Goal: Task Accomplishment & Management: Manage account settings

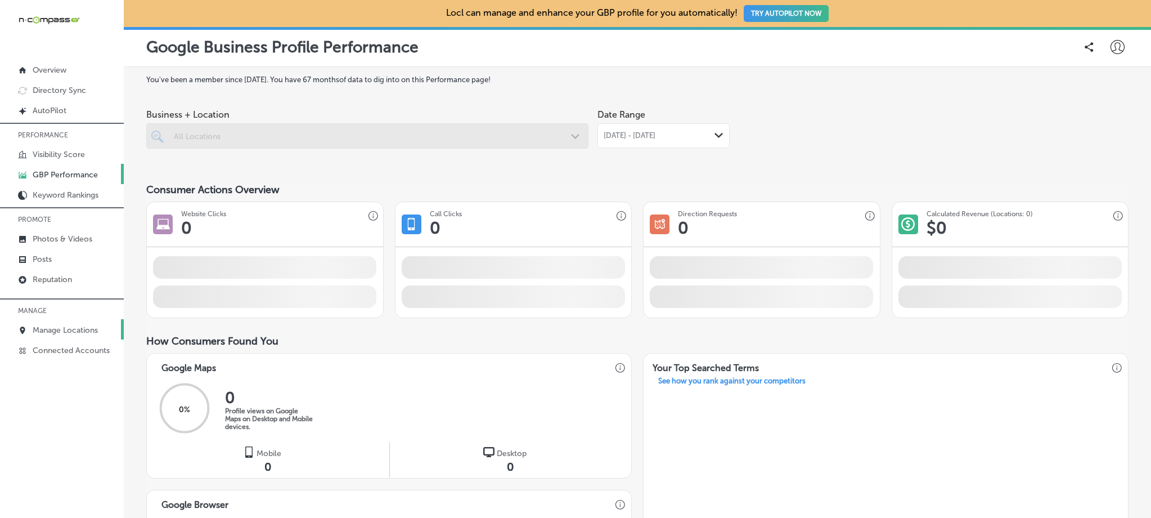
click at [72, 326] on p "Manage Locations" at bounding box center [65, 330] width 65 height 10
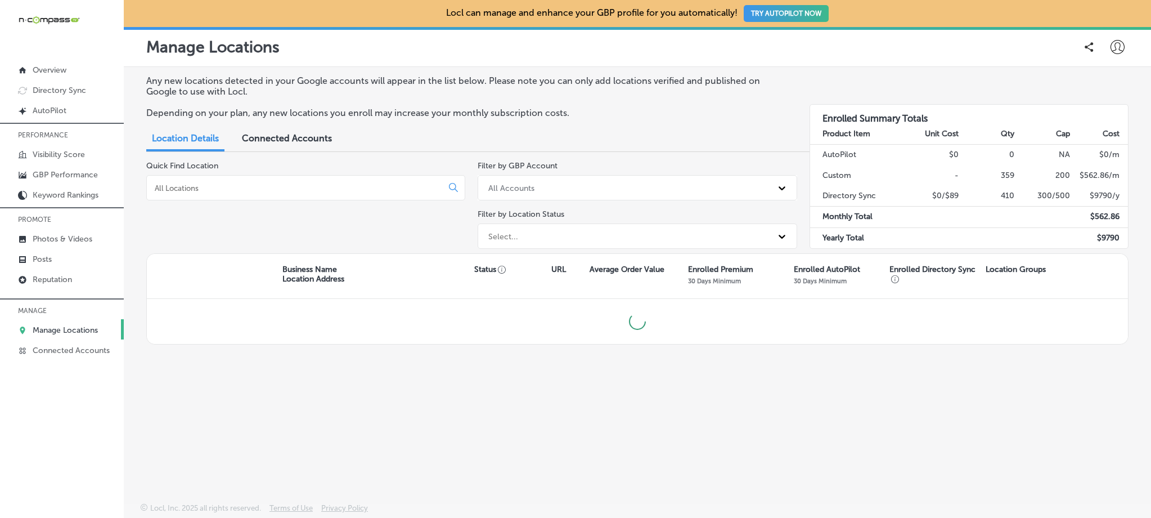
click at [345, 183] on input at bounding box center [297, 188] width 286 height 10
type input "x"
type input "cathedral"
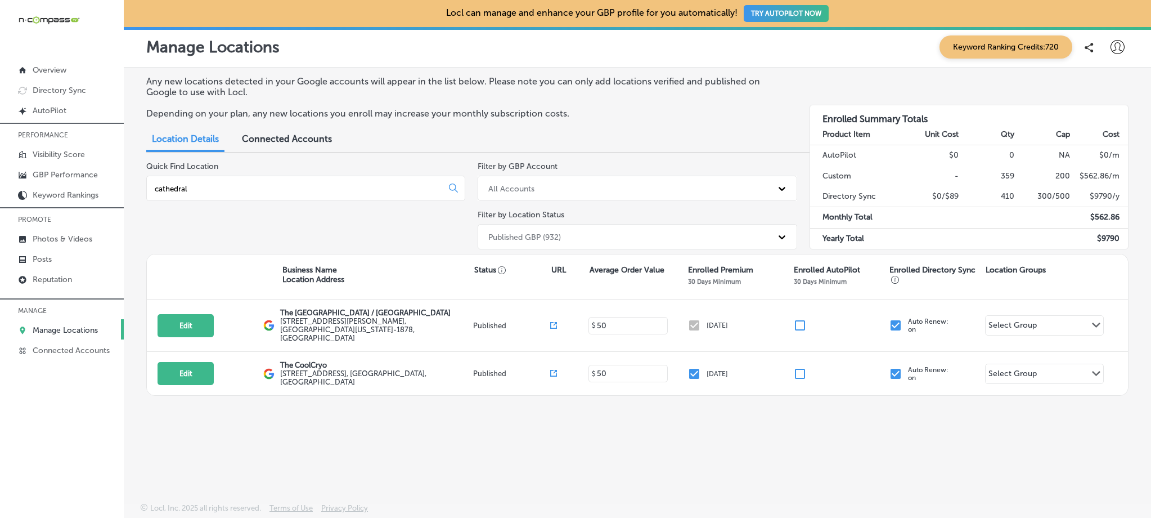
drag, startPoint x: 240, startPoint y: 185, endPoint x: 141, endPoint y: 185, distance: 99.0
click at [141, 185] on div "Any new locations detected in your Google accounts will appear in the list belo…" at bounding box center [637, 259] width 1027 height 382
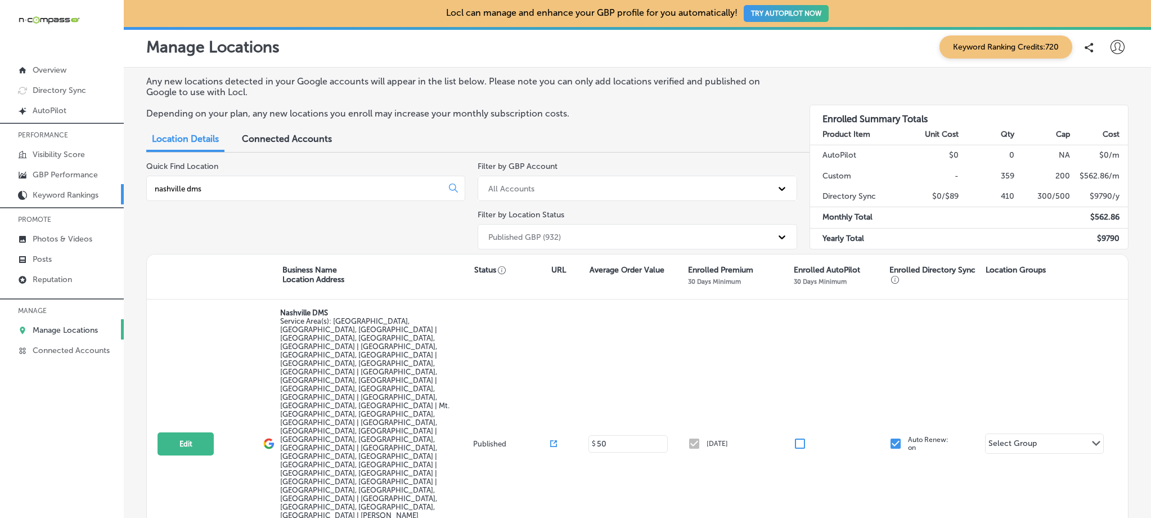
drag, startPoint x: 216, startPoint y: 189, endPoint x: 114, endPoint y: 194, distance: 102.0
click at [114, 194] on div "iconmonstr-menu-thin copy Created with Sketch. Overview Directory Sync Created …" at bounding box center [575, 259] width 1151 height 518
click at [245, 186] on input "nashville dms" at bounding box center [297, 188] width 286 height 10
drag, startPoint x: 212, startPoint y: 190, endPoint x: 159, endPoint y: 191, distance: 52.9
click at [159, 191] on input "nashville dms" at bounding box center [297, 188] width 286 height 10
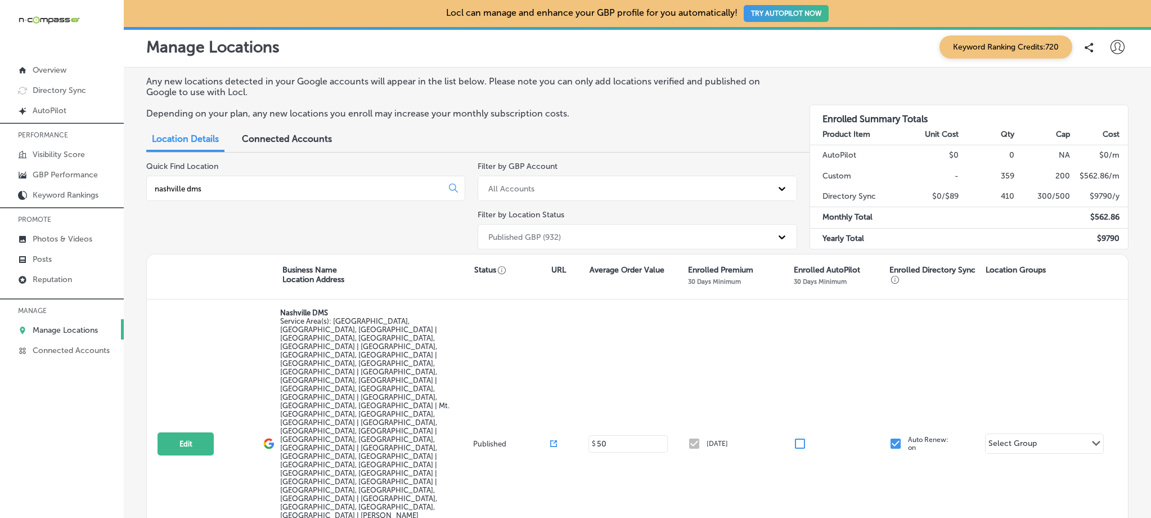
type input "n"
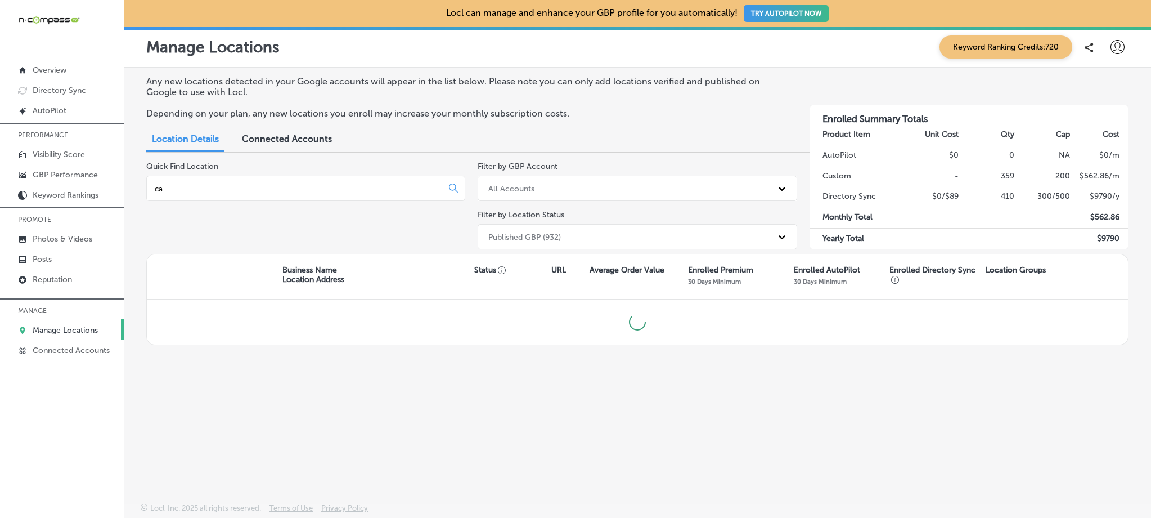
type input "c"
drag, startPoint x: 190, startPoint y: 188, endPoint x: 125, endPoint y: 188, distance: 64.1
click at [125, 188] on div "Any new locations detected in your Google accounts will appear in the list belo…" at bounding box center [637, 259] width 1027 height 382
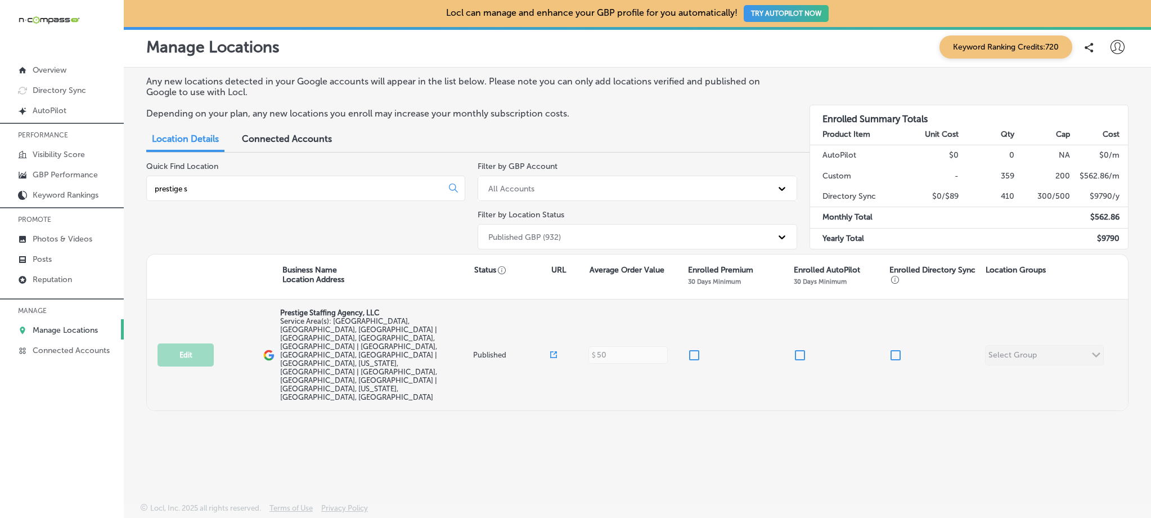
type input "prestige s"
click at [692, 348] on input "checkbox" at bounding box center [695, 355] width 14 height 14
checkbox input "true"
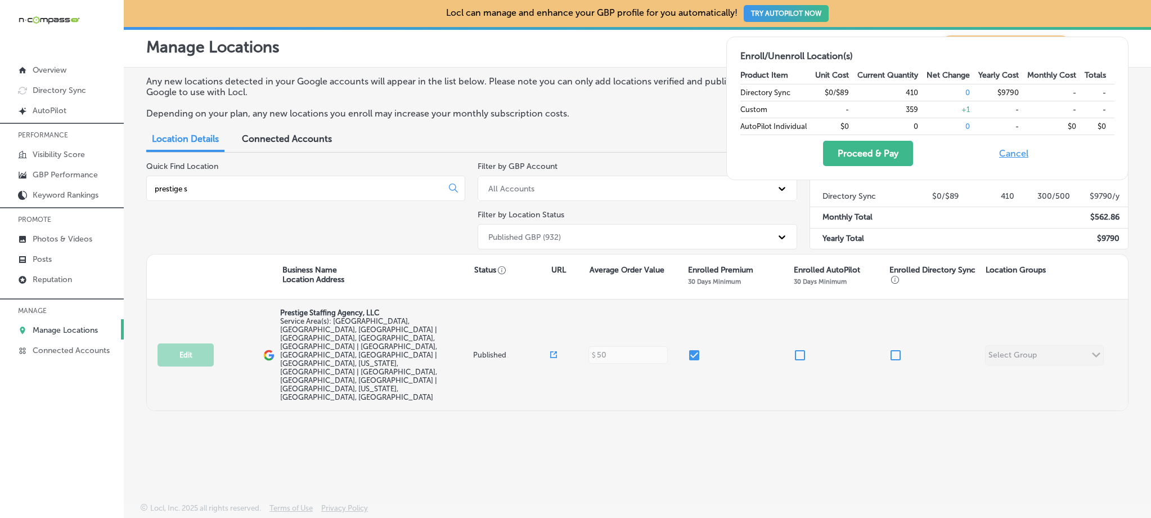
click at [901, 348] on input "checkbox" at bounding box center [896, 355] width 14 height 14
checkbox input "true"
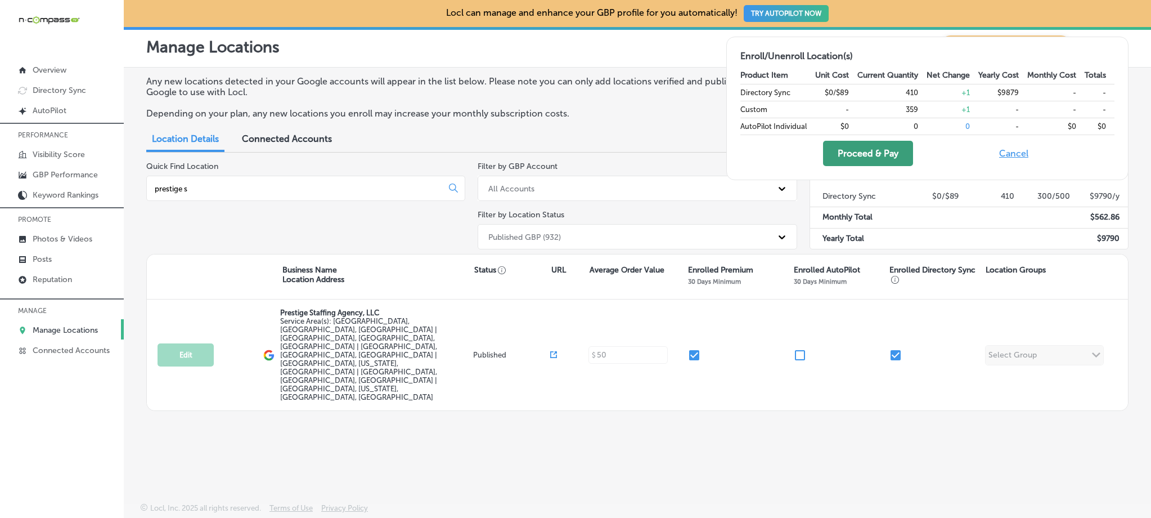
click at [838, 150] on button "Proceed & Pay" at bounding box center [868, 153] width 90 height 25
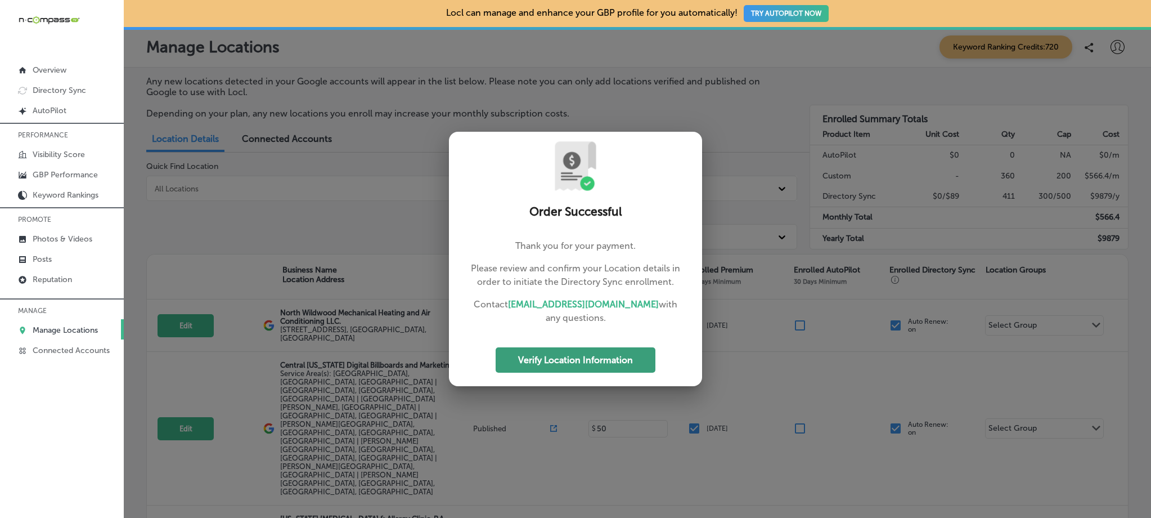
click at [631, 356] on button "Verify Location Information" at bounding box center [576, 359] width 160 height 25
select select "US"
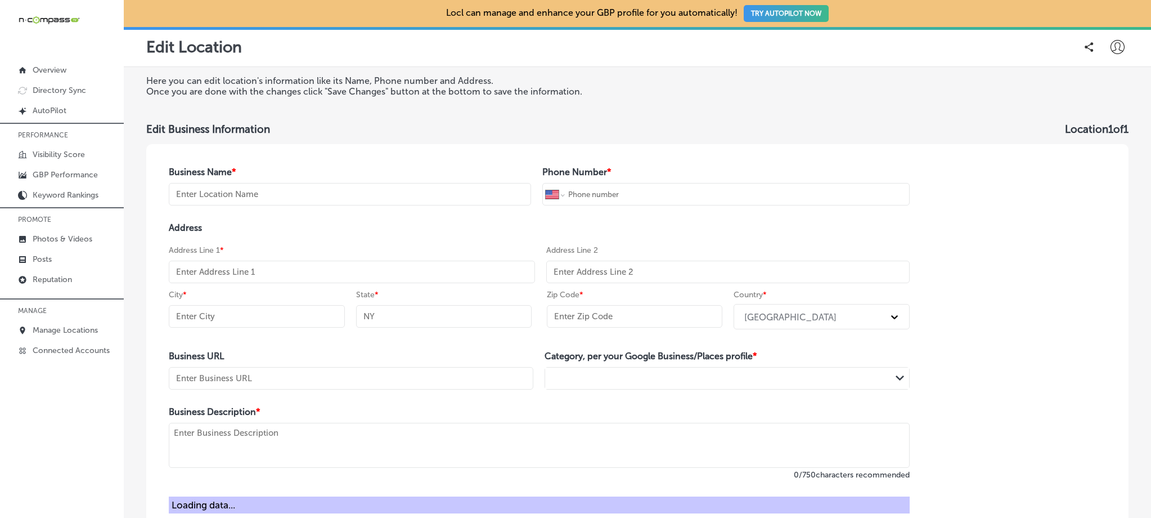
type input "Prestige Staffing Agency, LLC"
type input "[PHONE_NUMBER]"
type input "[URL][DOMAIN_NAME]"
type textarea "PRESTIGE STAFFING AGENCY, LLC is a registered limited liability company operati…"
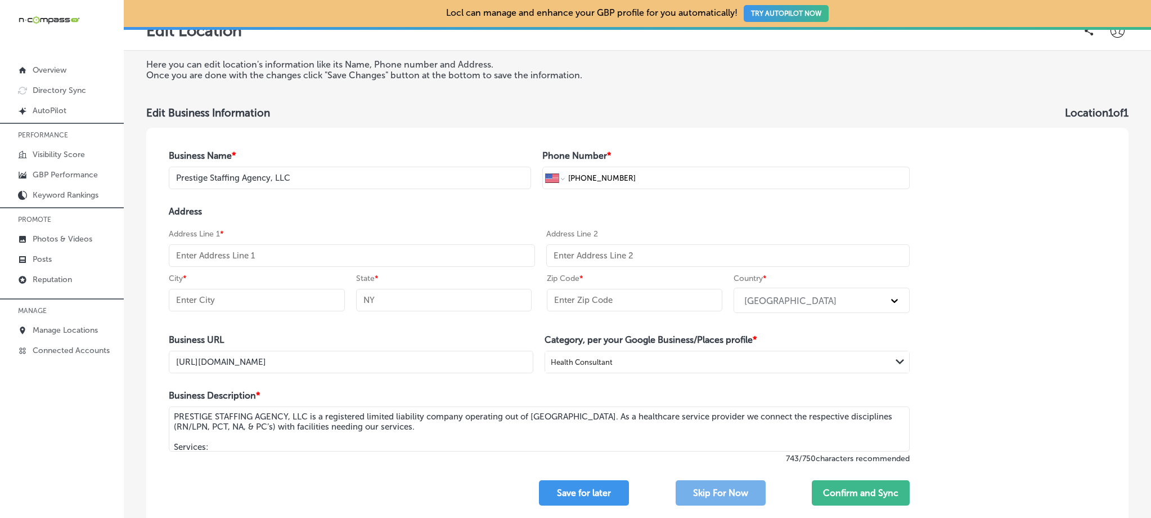
scroll to position [25, 0]
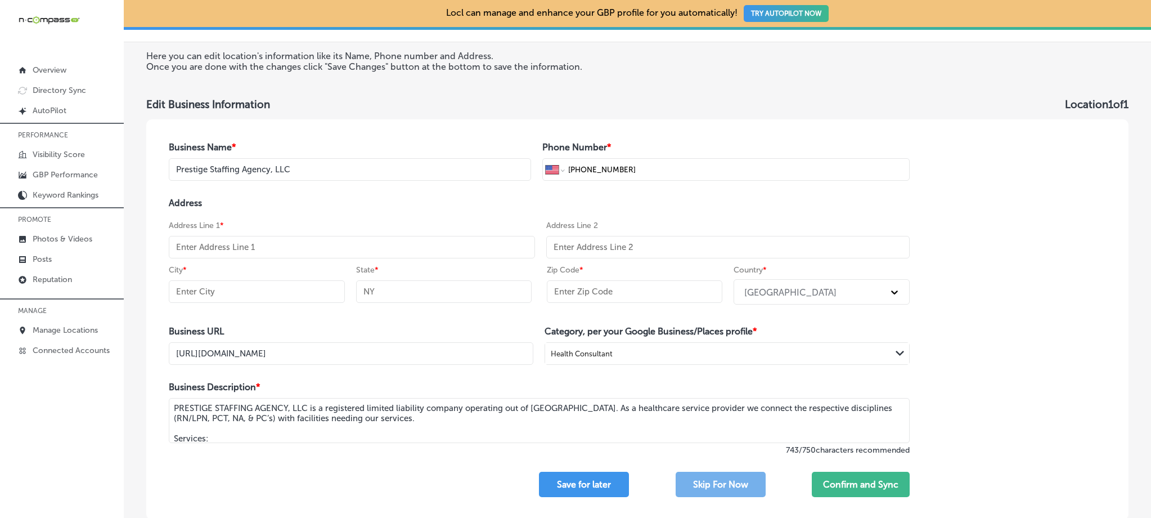
click at [598, 200] on h4 "Address" at bounding box center [539, 203] width 741 height 11
click at [406, 238] on input "text" at bounding box center [352, 247] width 366 height 23
click at [405, 213] on div "Address Address Line 1 * Address Line 2 City * State * Zip Code * Country * [GE…" at bounding box center [539, 253] width 741 height 111
click at [562, 482] on button "Save for later" at bounding box center [584, 484] width 90 height 25
click at [587, 482] on button "Save for later" at bounding box center [584, 484] width 90 height 25
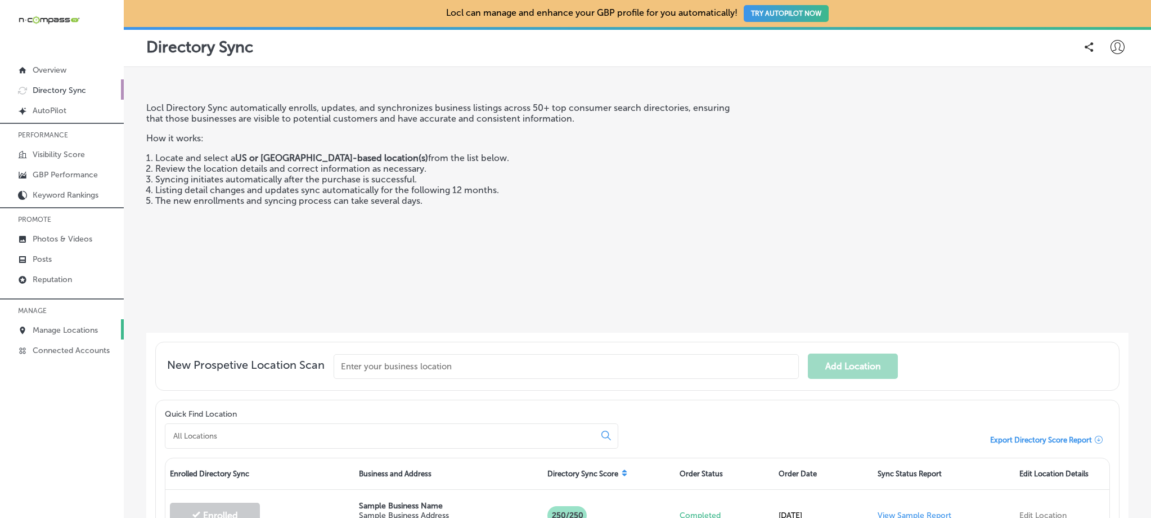
click at [73, 329] on p "Manage Locations" at bounding box center [65, 330] width 65 height 10
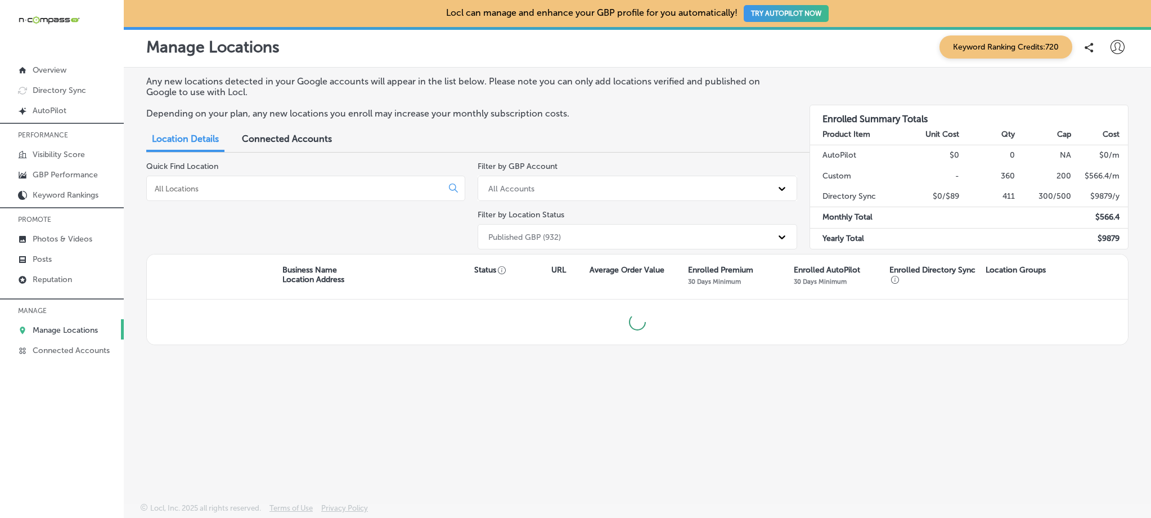
click at [288, 194] on div at bounding box center [305, 188] width 319 height 25
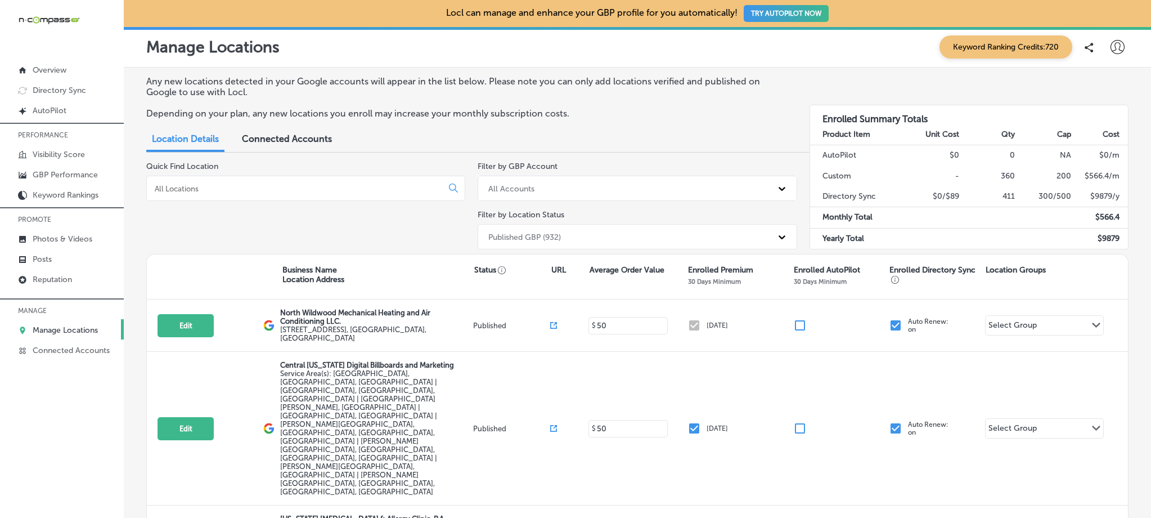
click at [281, 183] on input at bounding box center [297, 188] width 286 height 10
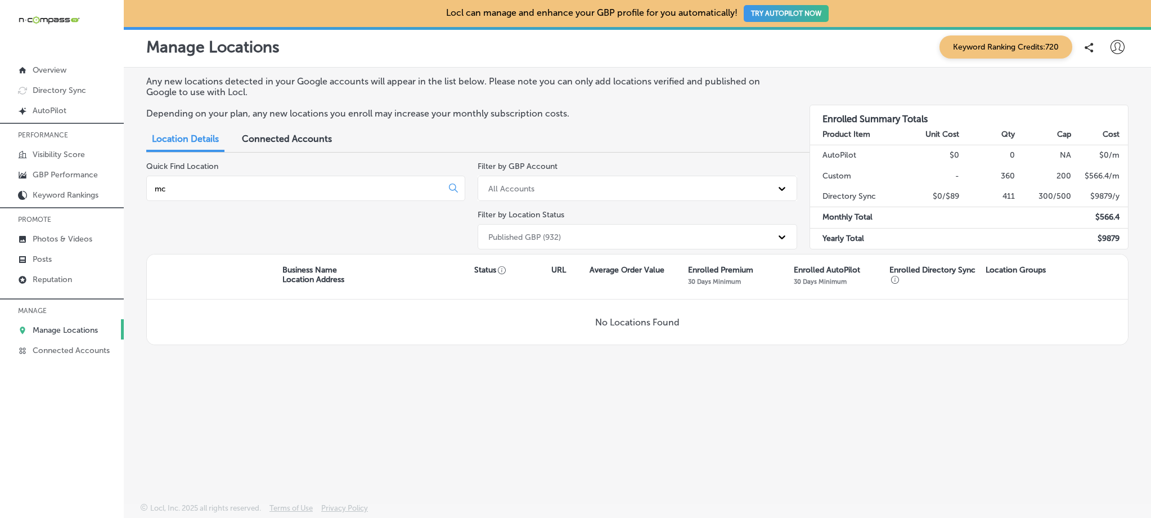
type input "m"
type input "p"
